Goal: Navigation & Orientation: Find specific page/section

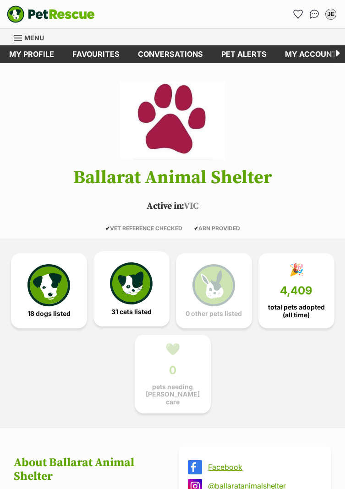
click at [135, 281] on img at bounding box center [131, 283] width 42 height 42
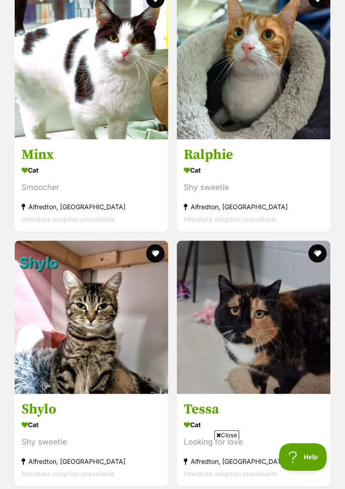
scroll to position [3142, 0]
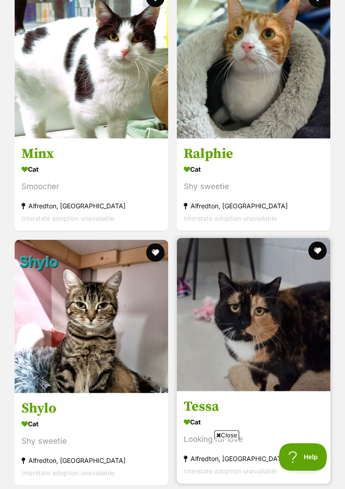
click at [267, 311] on img at bounding box center [253, 314] width 153 height 153
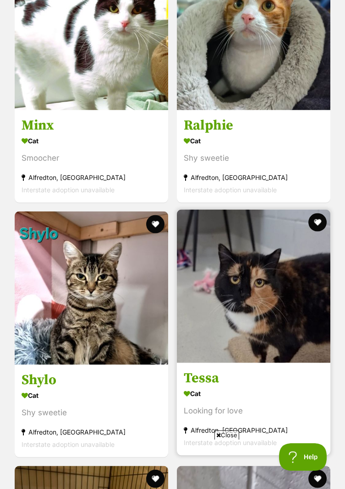
scroll to position [3171, 0]
